Goal: Check status: Check status

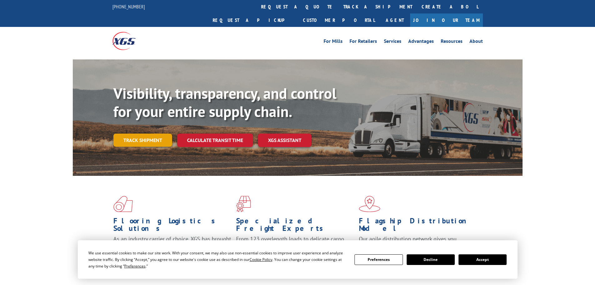
click at [148, 133] on link "Track shipment" at bounding box center [142, 139] width 59 height 13
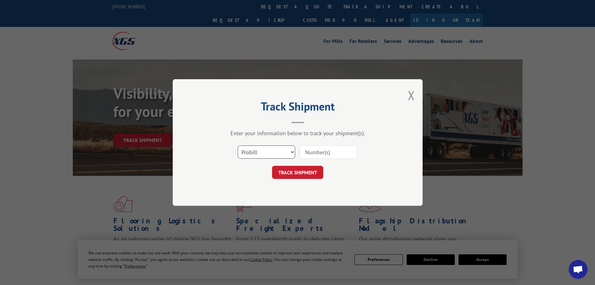
click at [264, 157] on select "Select category... Probill BOL PO" at bounding box center [266, 151] width 57 height 13
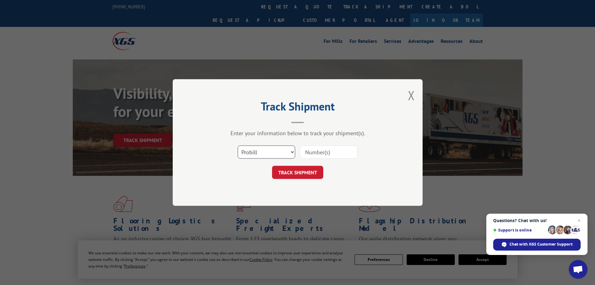
select select "bol"
click at [238, 145] on select "Select category... Probill BOL PO" at bounding box center [266, 151] width 57 height 13
click at [307, 160] on div "Select category... Probill BOL PO" at bounding box center [297, 151] width 187 height 21
click at [309, 154] on input at bounding box center [328, 151] width 57 height 13
click at [318, 148] on input at bounding box center [328, 151] width 57 height 13
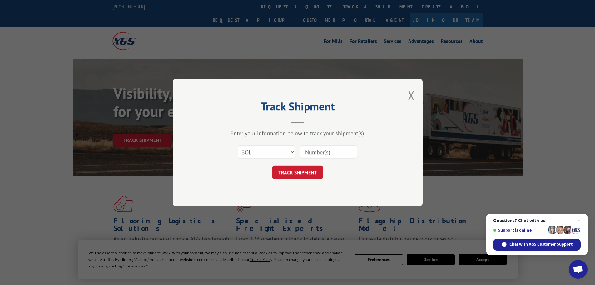
paste input "256348"
type input "256348"
click at [304, 172] on button "TRACK SHIPMENT" at bounding box center [297, 172] width 51 height 13
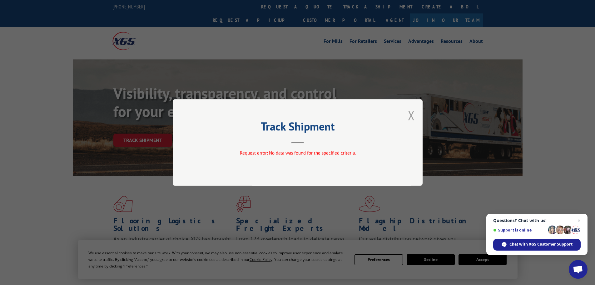
click at [413, 110] on button "Close modal" at bounding box center [411, 115] width 7 height 17
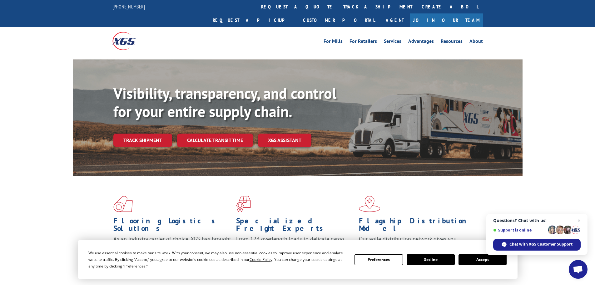
click at [155, 133] on link "Track shipment" at bounding box center [142, 139] width 59 height 13
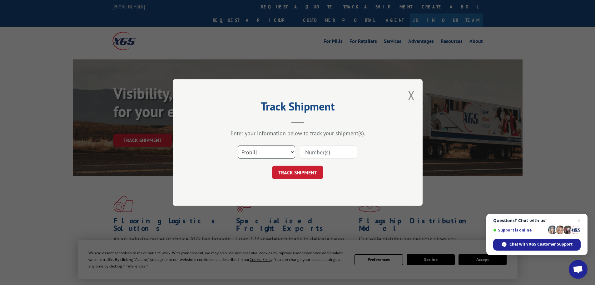
drag, startPoint x: 252, startPoint y: 154, endPoint x: 255, endPoint y: 156, distance: 3.2
click at [252, 154] on select "Select category... Probill BOL PO" at bounding box center [266, 151] width 57 height 13
select select "po"
click at [238, 145] on select "Select category... Probill BOL PO" at bounding box center [266, 151] width 57 height 13
click at [316, 152] on input at bounding box center [328, 151] width 57 height 13
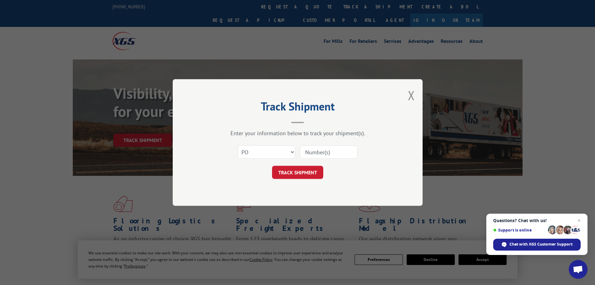
paste input "256348"
type input "256348"
click at [306, 170] on button "TRACK SHIPMENT" at bounding box center [297, 172] width 51 height 13
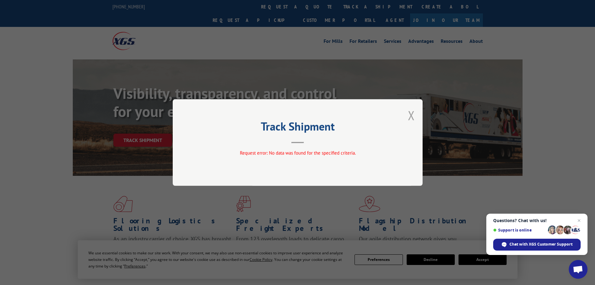
click at [409, 120] on button "Close modal" at bounding box center [411, 115] width 7 height 17
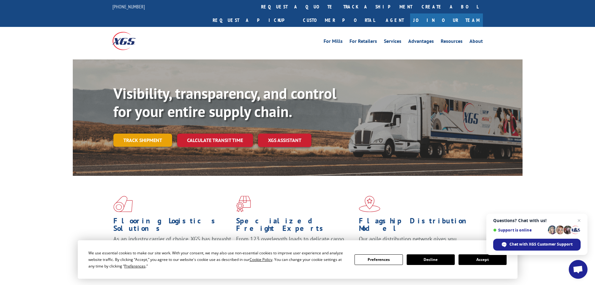
click at [161, 133] on link "Track shipment" at bounding box center [142, 139] width 59 height 13
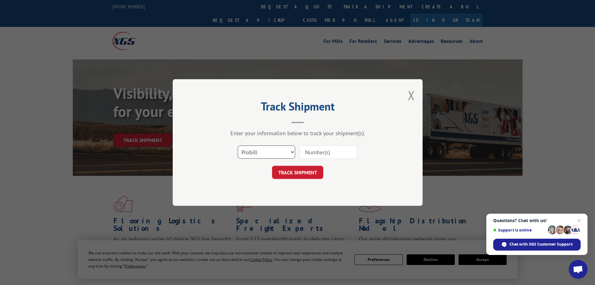
click at [273, 153] on select "Select category... Probill BOL PO" at bounding box center [266, 151] width 57 height 13
click at [238, 145] on select "Select category... Probill BOL PO" at bounding box center [266, 151] width 57 height 13
click at [317, 155] on input at bounding box center [328, 151] width 57 height 13
paste input "256348"
type input "256348"
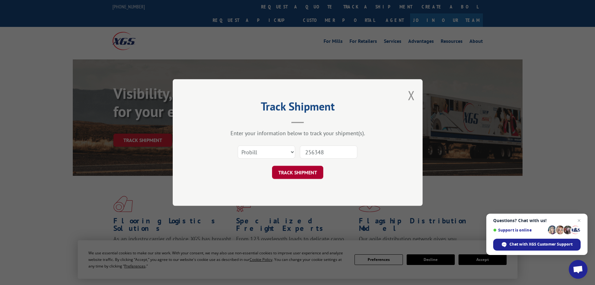
click at [305, 170] on button "TRACK SHIPMENT" at bounding box center [297, 172] width 51 height 13
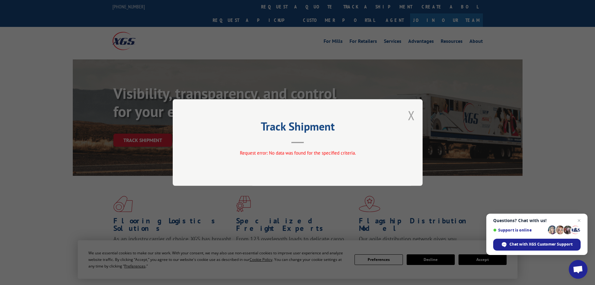
click at [412, 115] on button "Close modal" at bounding box center [411, 115] width 7 height 17
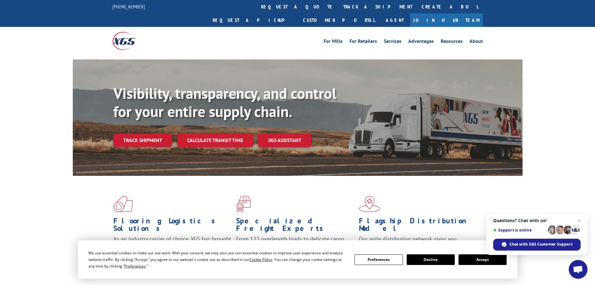
click at [470, 260] on button "Accept" at bounding box center [482, 259] width 48 height 11
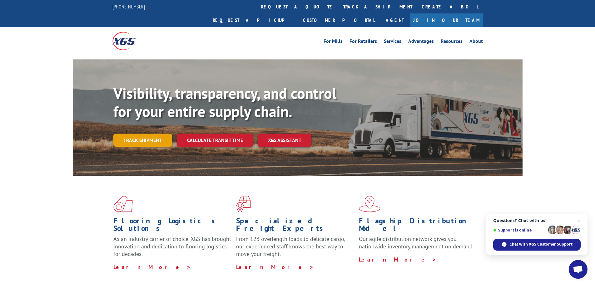
click at [147, 133] on link "Track shipment" at bounding box center [142, 139] width 59 height 13
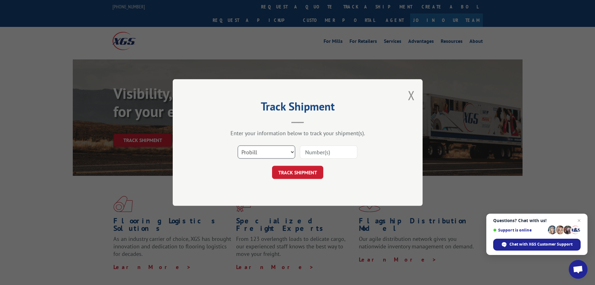
click at [259, 155] on select "Select category... Probill BOL PO" at bounding box center [266, 151] width 57 height 13
click at [308, 148] on input at bounding box center [328, 151] width 57 height 13
